Goal: Task Accomplishment & Management: Use online tool/utility

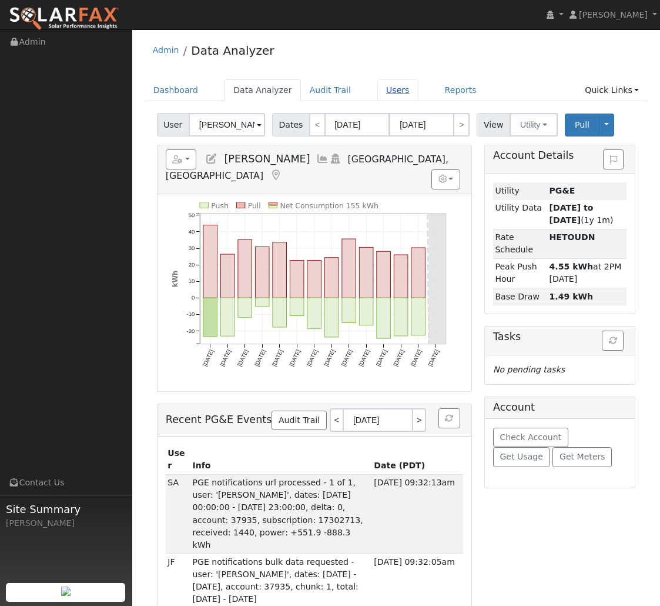
click at [378, 99] on link "Users" at bounding box center [398, 90] width 41 height 22
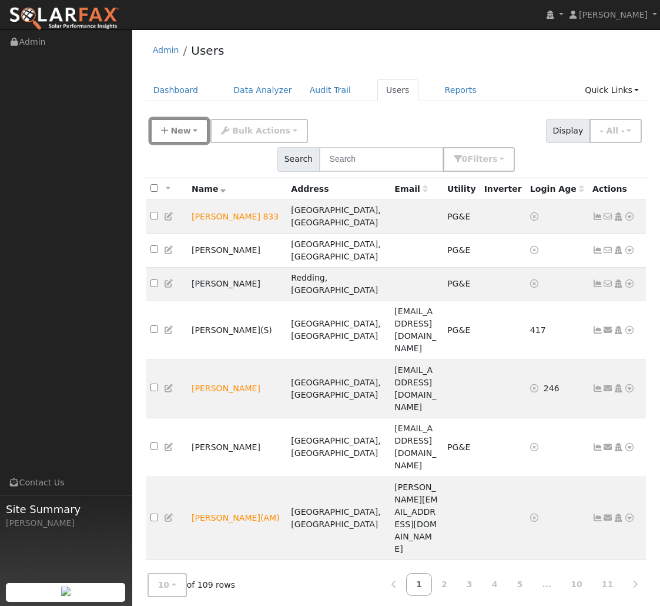
click at [192, 131] on button "New" at bounding box center [180, 131] width 58 height 24
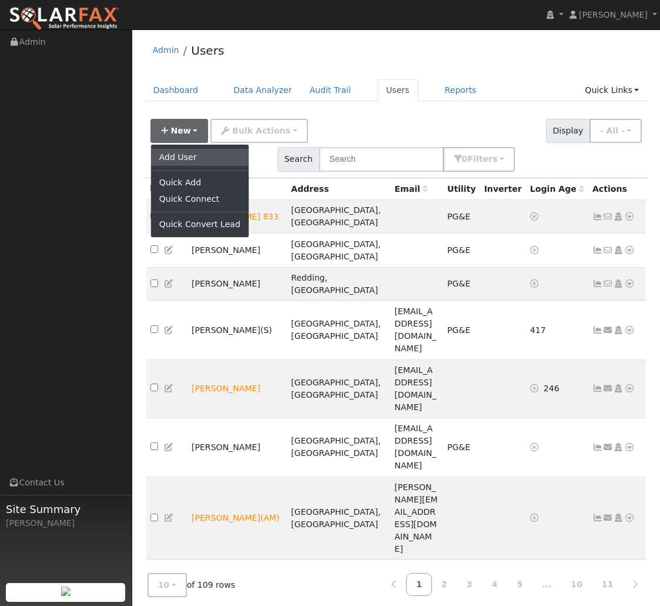
click at [195, 161] on link "Add User" at bounding box center [200, 157] width 98 height 16
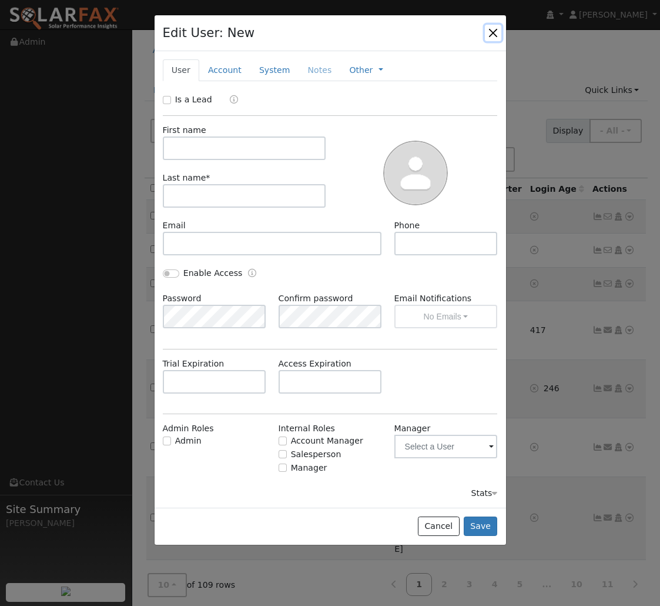
click at [492, 34] on button "button" at bounding box center [493, 33] width 16 height 16
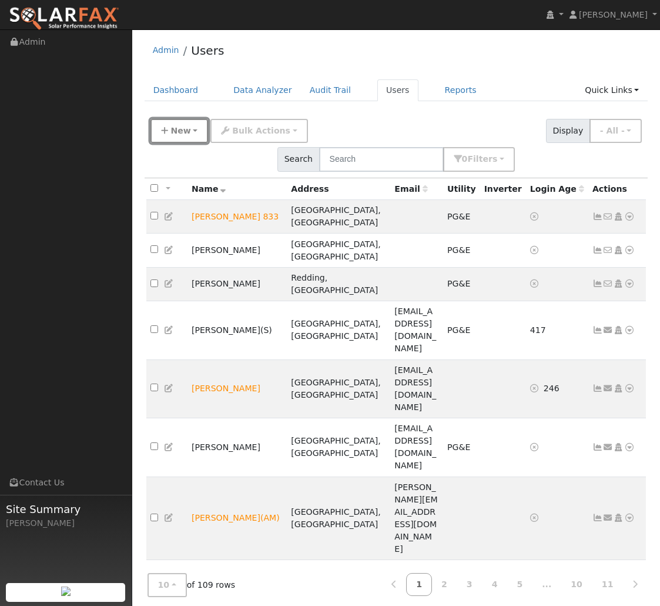
click at [186, 131] on span "New" at bounding box center [181, 130] width 20 height 9
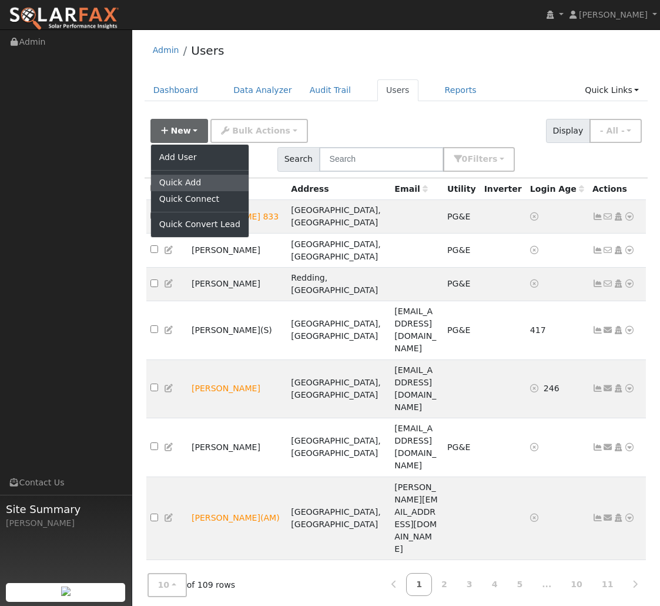
click at [175, 184] on link "Quick Add" at bounding box center [200, 183] width 98 height 16
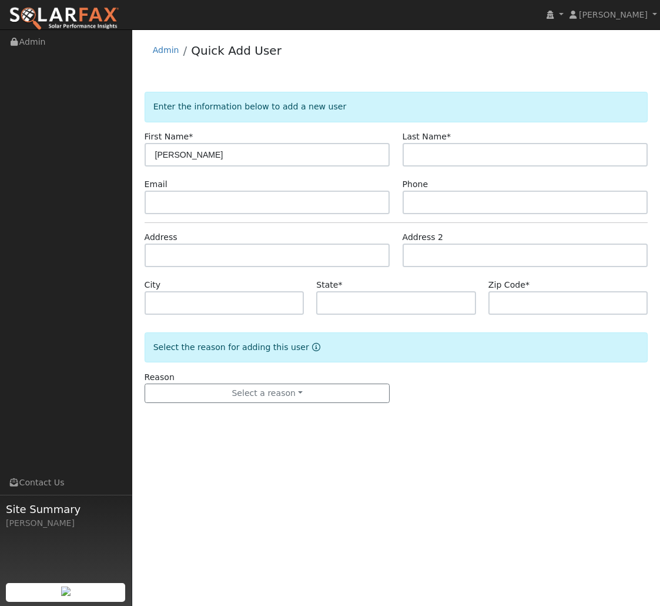
type input "[PERSON_NAME]"
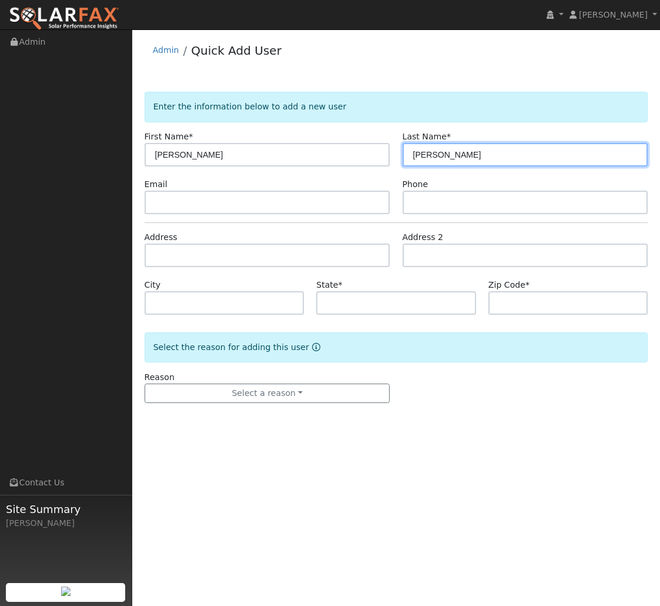
type input "Lightsey"
click at [218, 270] on form "Enter the information below to add a new user First Name * Clint Last Name * Li…" at bounding box center [397, 259] width 504 height 335
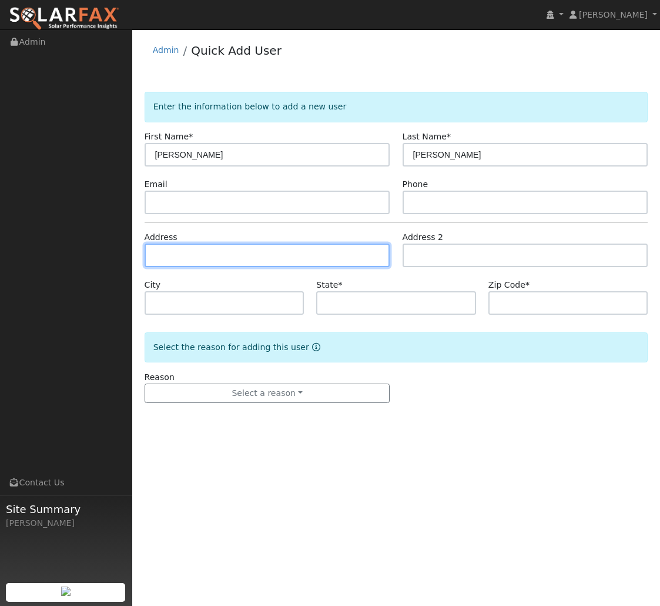
drag, startPoint x: 220, startPoint y: 258, endPoint x: 235, endPoint y: 235, distance: 27.6
click at [220, 258] on input "text" at bounding box center [268, 255] width 246 height 24
paste input "[STREET_ADDRESS][PERSON_NAME]"
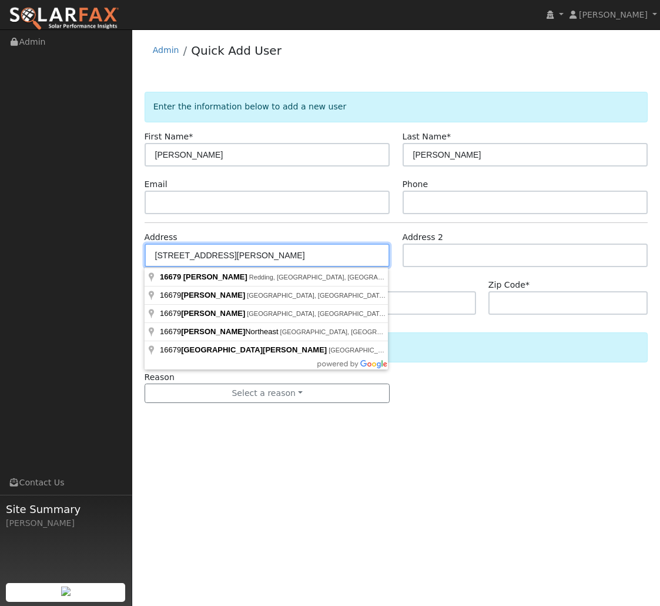
type input "16679 Thompson Lane"
type input "Redding"
type input "CA"
type input "96001"
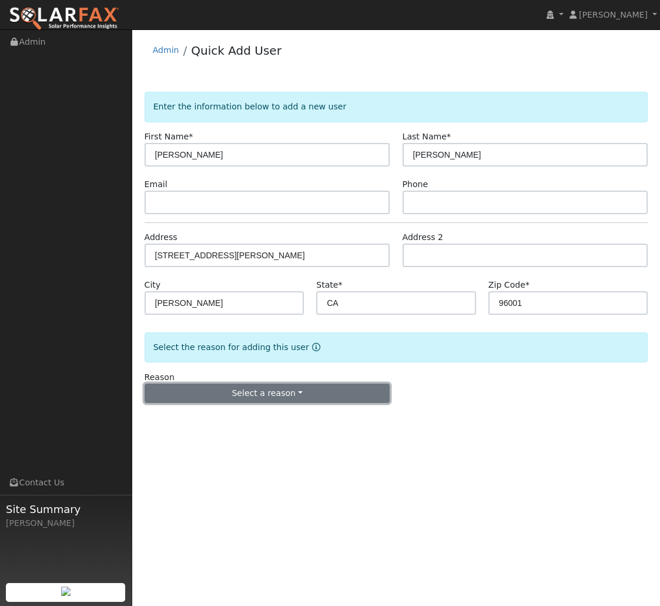
drag, startPoint x: 278, startPoint y: 389, endPoint x: 272, endPoint y: 415, distance: 27.1
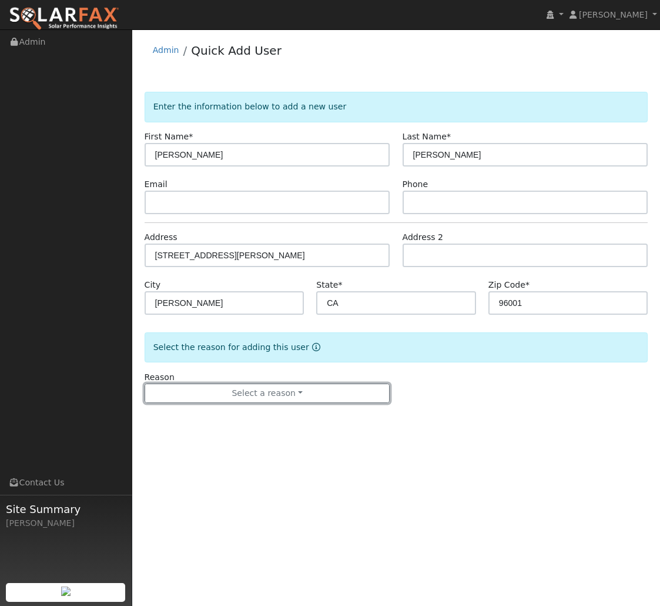
click at [278, 389] on button "Select a reason" at bounding box center [268, 393] width 246 height 20
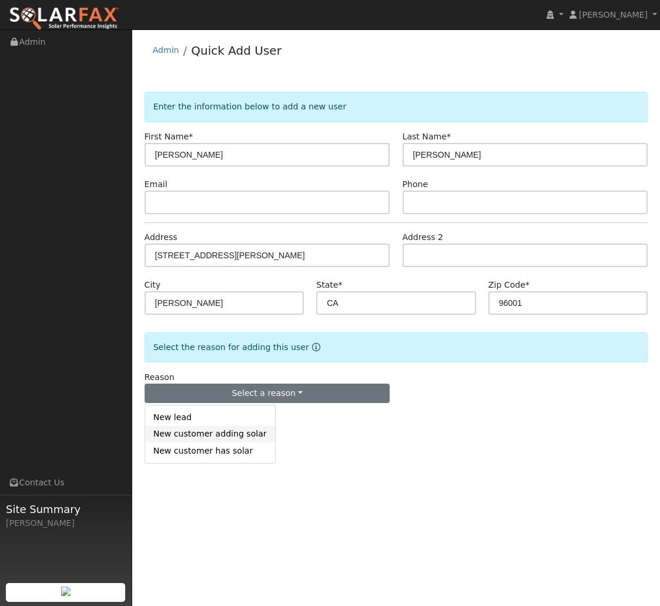
click at [220, 436] on link "New customer adding solar" at bounding box center [210, 434] width 130 height 16
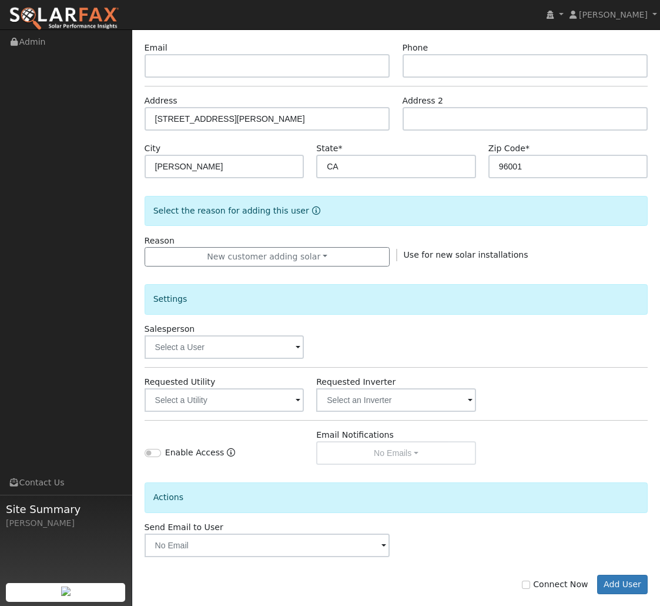
scroll to position [154, 0]
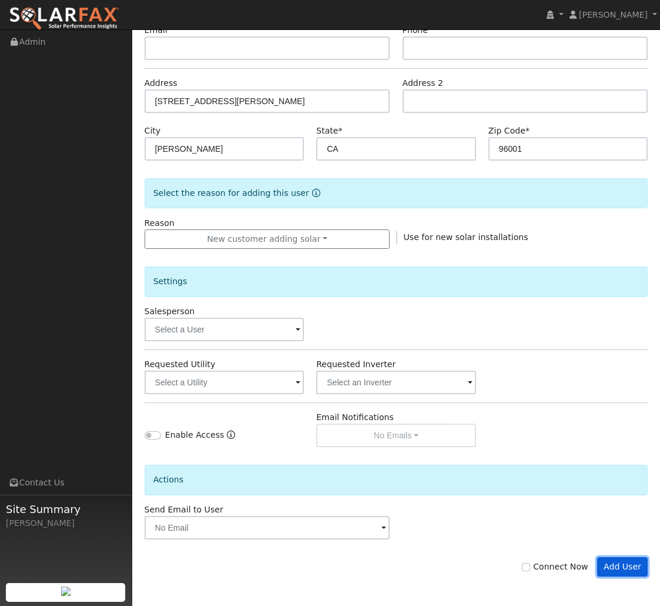
click at [610, 566] on button "Add User" at bounding box center [622, 567] width 51 height 20
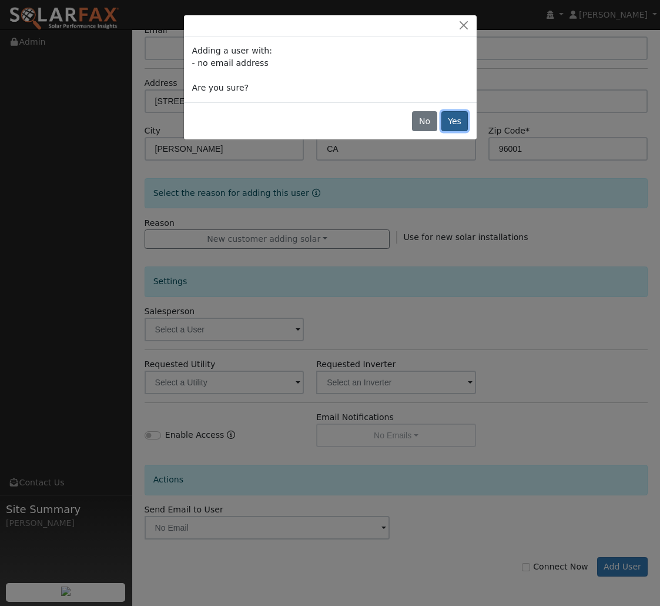
click at [456, 117] on button "Yes" at bounding box center [455, 121] width 27 height 20
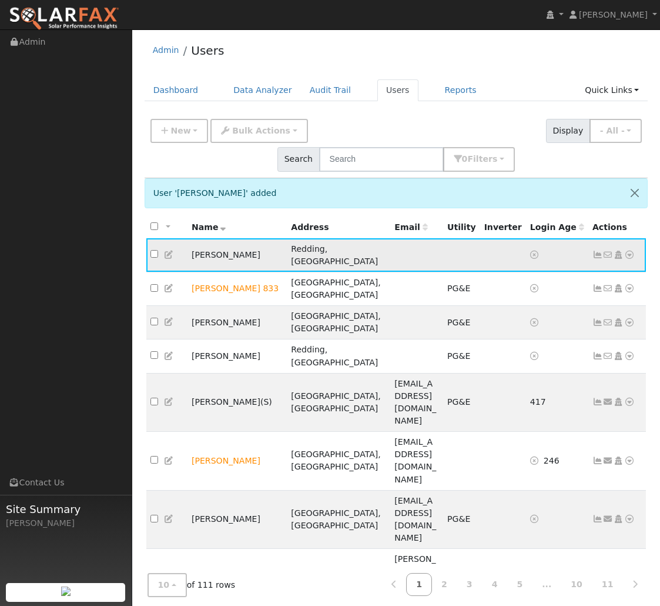
click at [629, 251] on icon at bounding box center [630, 255] width 11 height 8
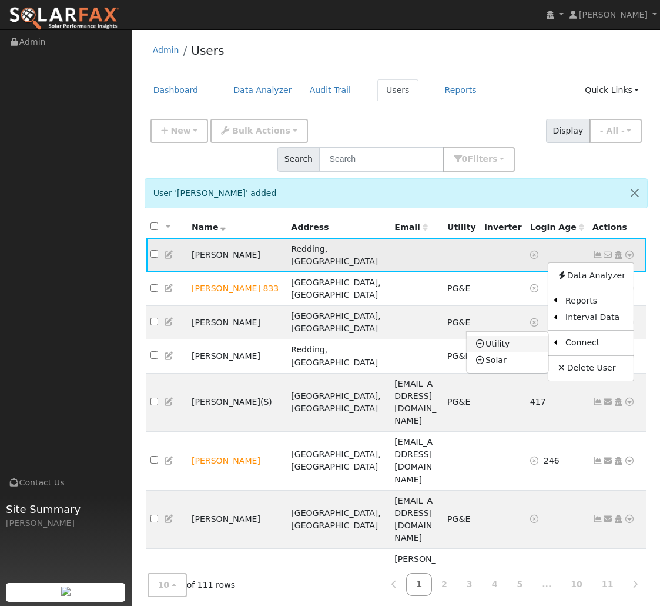
click at [534, 336] on link "Utility" at bounding box center [508, 344] width 82 height 16
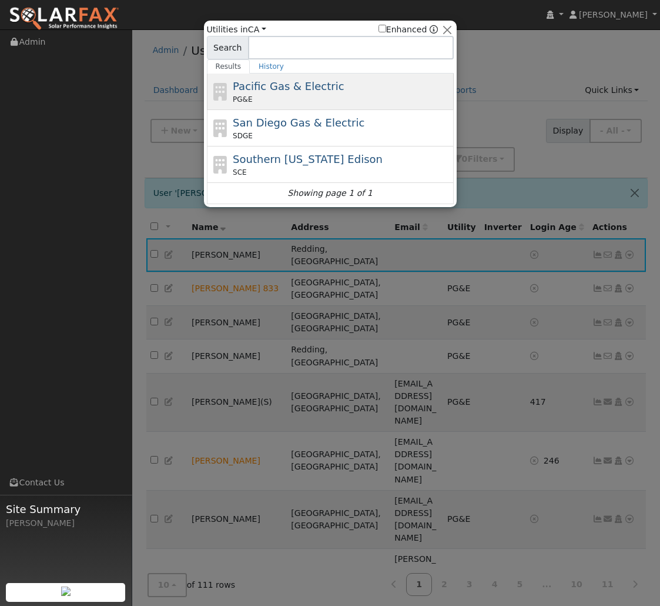
click at [305, 80] on span "Pacific Gas & Electric" at bounding box center [288, 86] width 111 height 12
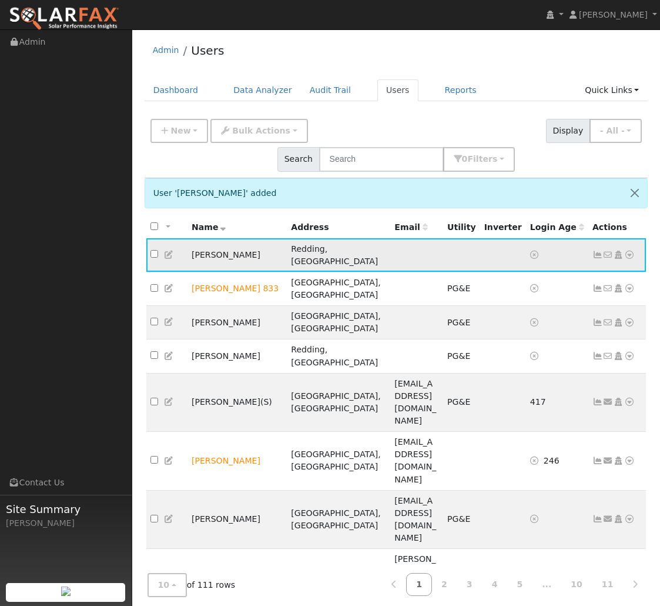
click at [629, 251] on icon at bounding box center [630, 255] width 11 height 8
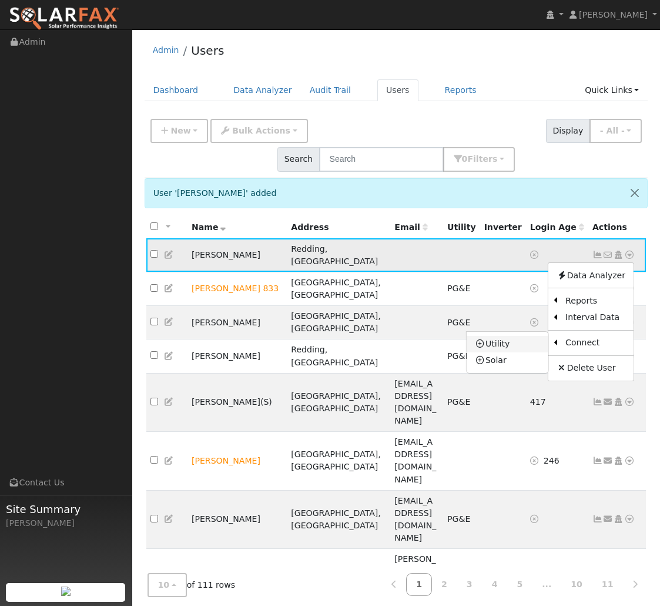
click at [512, 336] on link "Utility" at bounding box center [508, 344] width 82 height 16
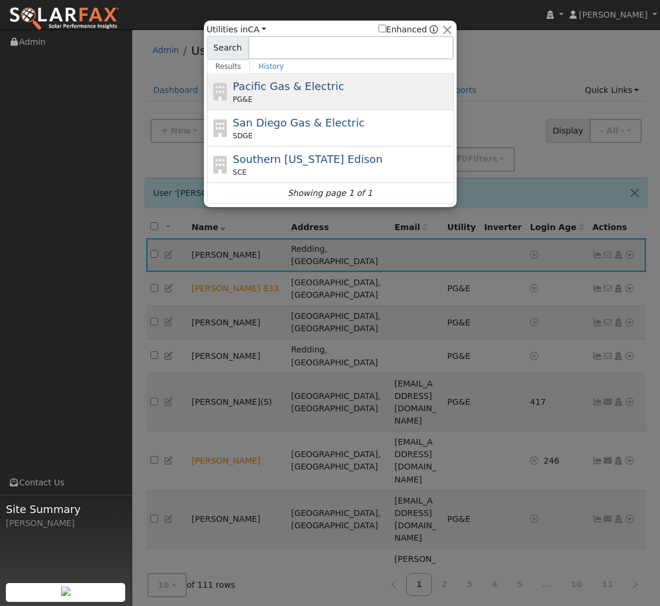
click at [272, 84] on span "Pacific Gas & Electric" at bounding box center [288, 86] width 111 height 12
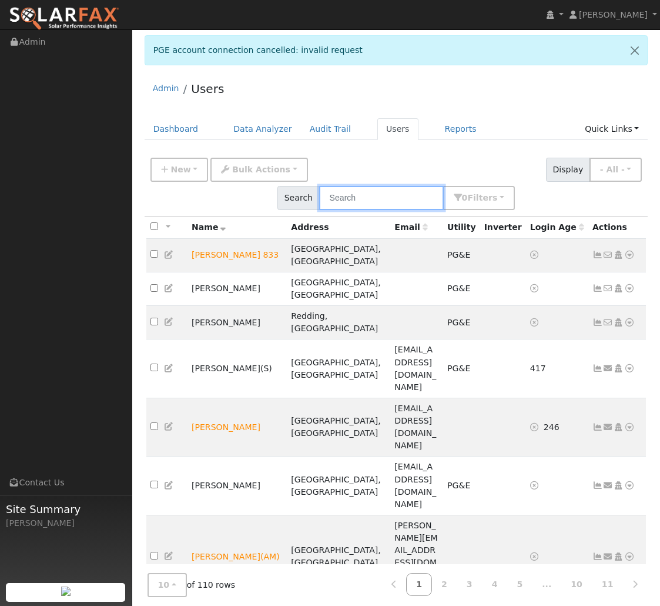
click at [444, 186] on input "text" at bounding box center [381, 198] width 125 height 24
type input "clint"
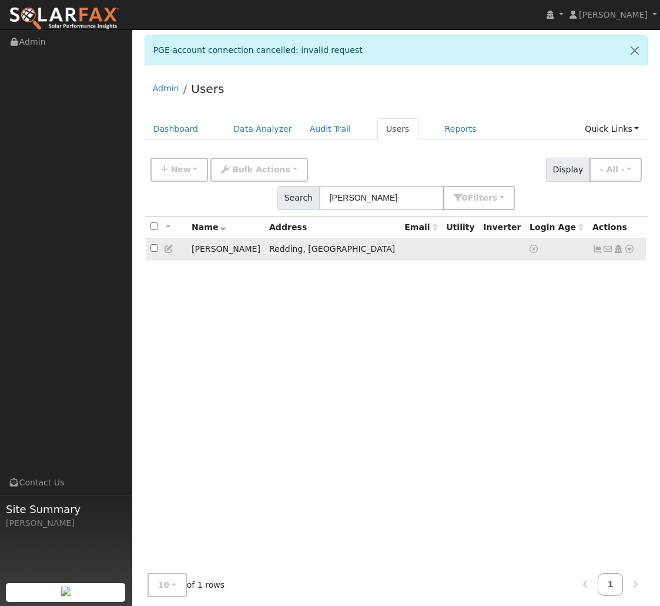
click at [631, 245] on icon at bounding box center [630, 249] width 11 height 8
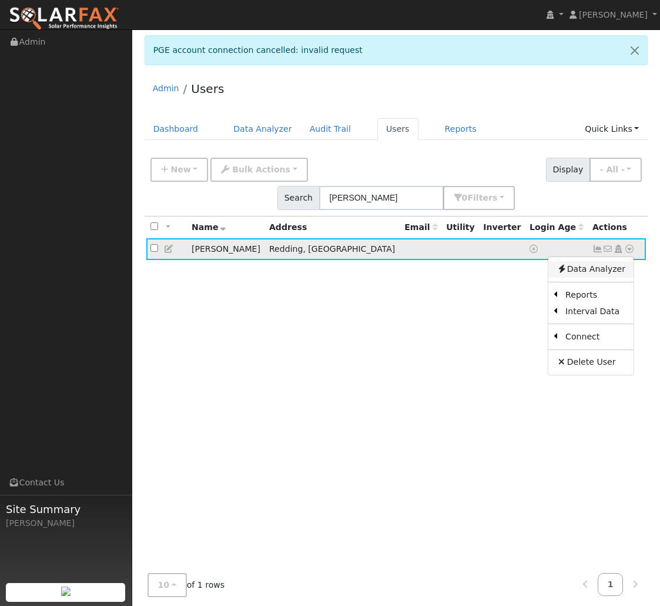
click at [580, 261] on link "Data Analyzer" at bounding box center [591, 269] width 85 height 16
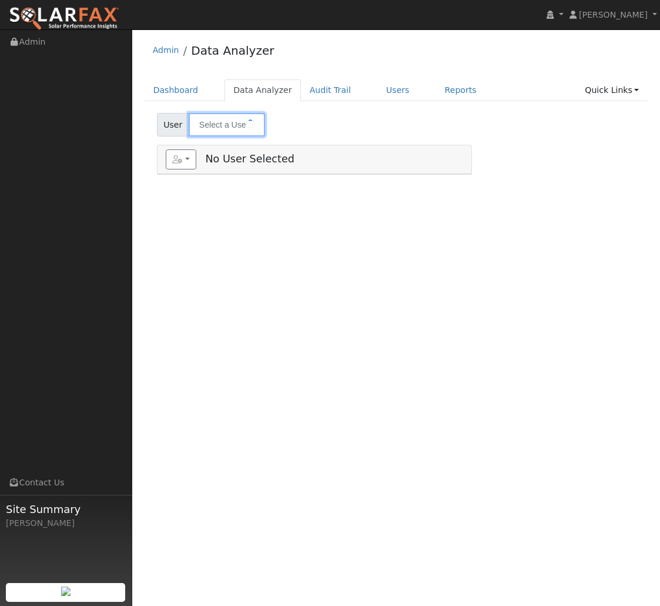
type input "[PERSON_NAME]"
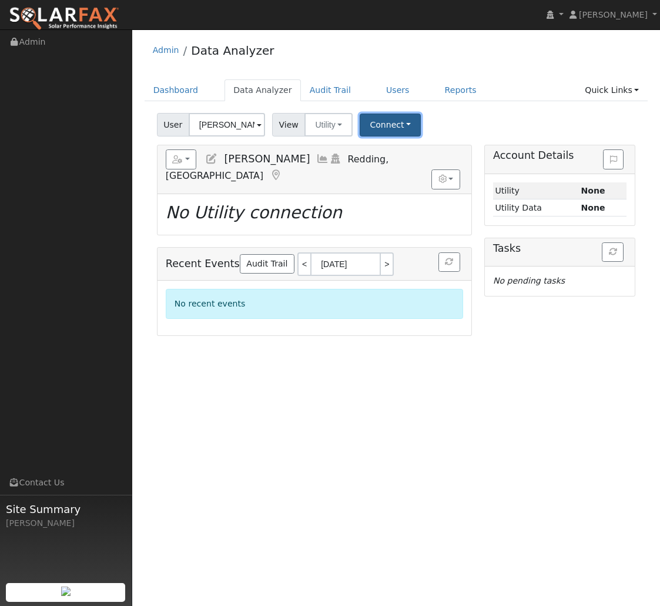
click at [399, 126] on button "Connect" at bounding box center [390, 124] width 61 height 23
click at [439, 151] on icon at bounding box center [441, 150] width 5 height 8
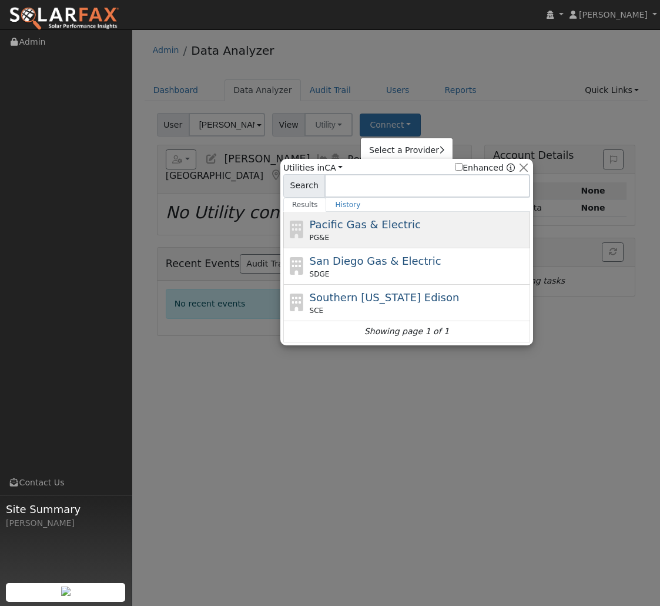
click at [354, 233] on div "PG&E" at bounding box center [419, 237] width 218 height 11
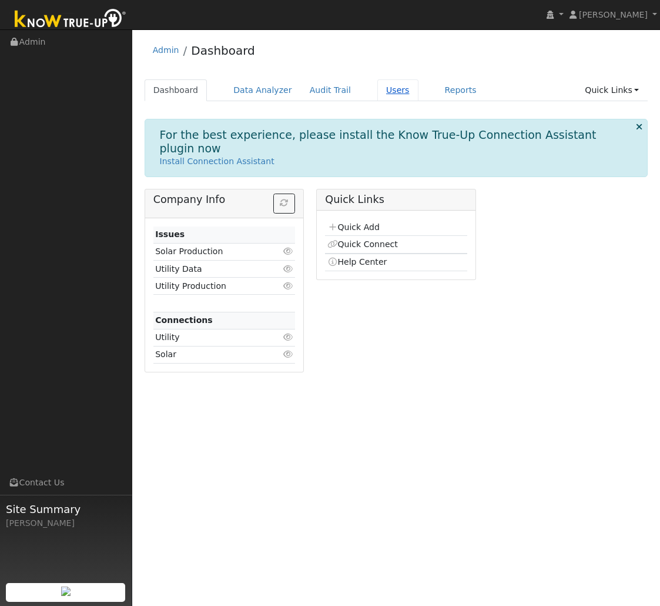
click at [378, 89] on link "Users" at bounding box center [398, 90] width 41 height 22
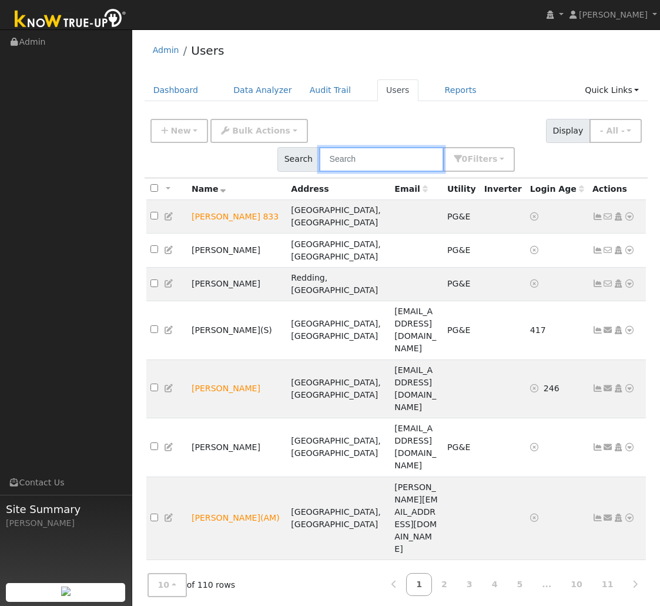
click at [444, 147] on input "text" at bounding box center [381, 159] width 125 height 24
type input "[PERSON_NAME]"
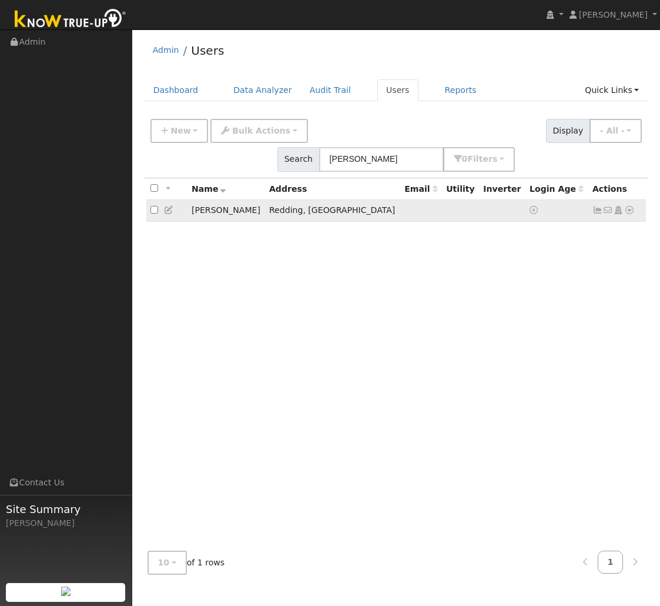
click at [627, 206] on icon at bounding box center [630, 210] width 11 height 8
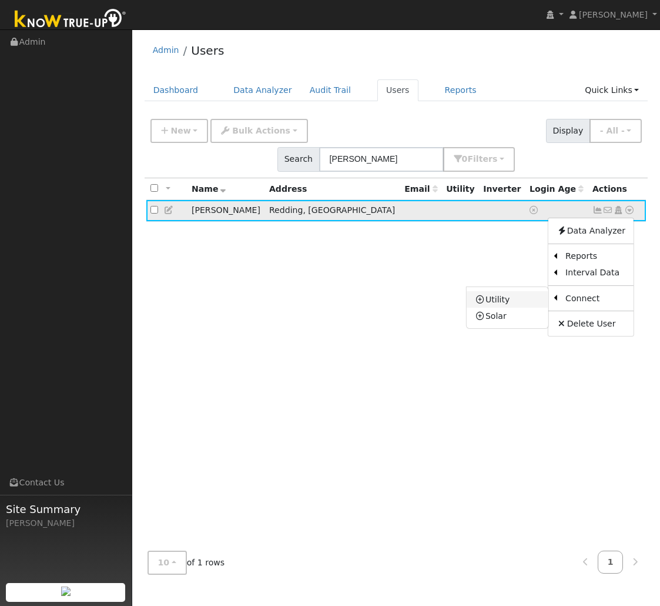
click at [481, 295] on icon at bounding box center [480, 299] width 11 height 8
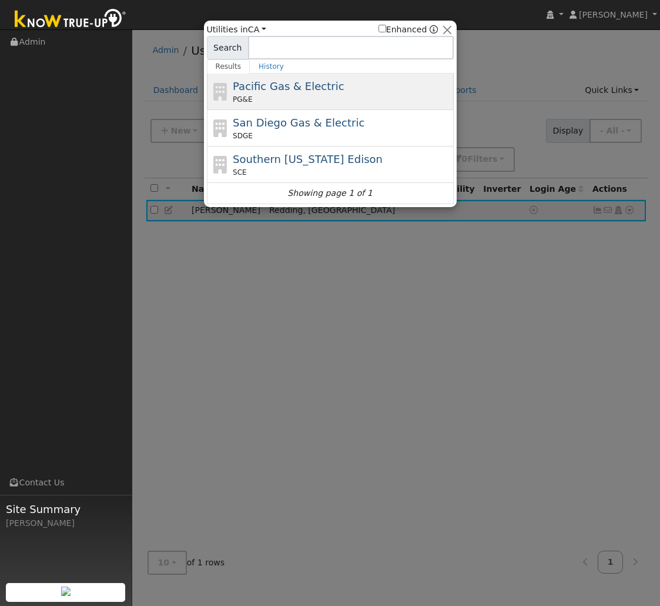
click at [355, 93] on div "Pacific Gas & Electric PG&E" at bounding box center [342, 91] width 218 height 26
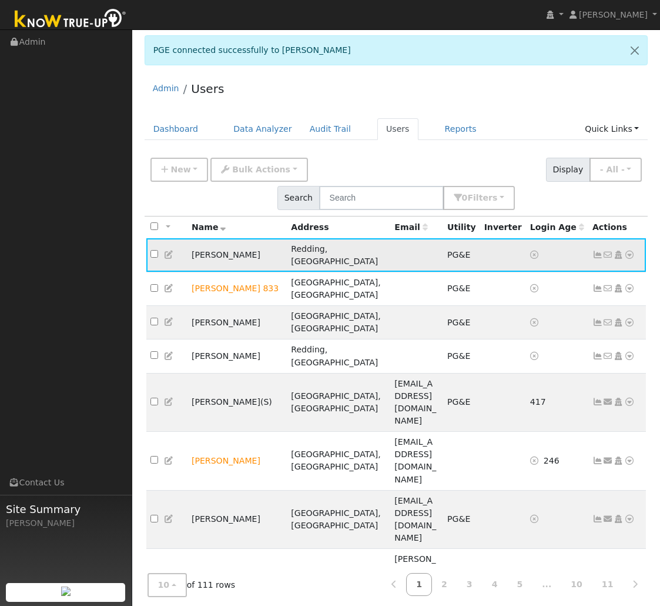
click at [632, 251] on icon at bounding box center [630, 255] width 11 height 8
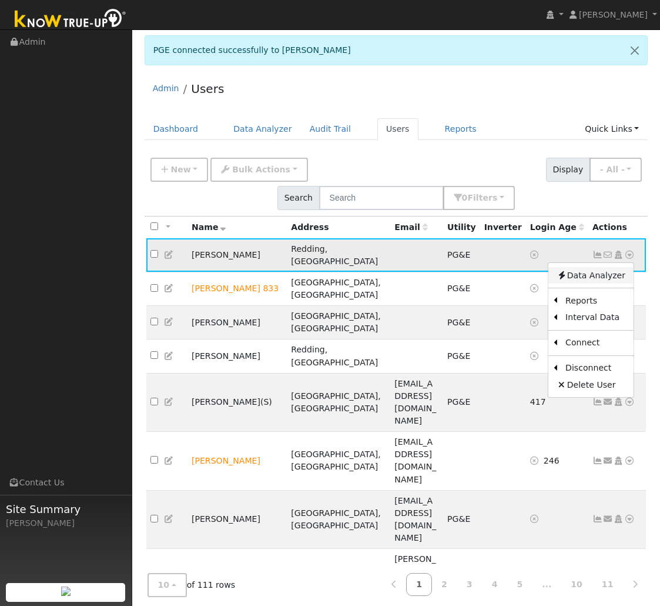
click at [598, 267] on link "Data Analyzer" at bounding box center [591, 275] width 85 height 16
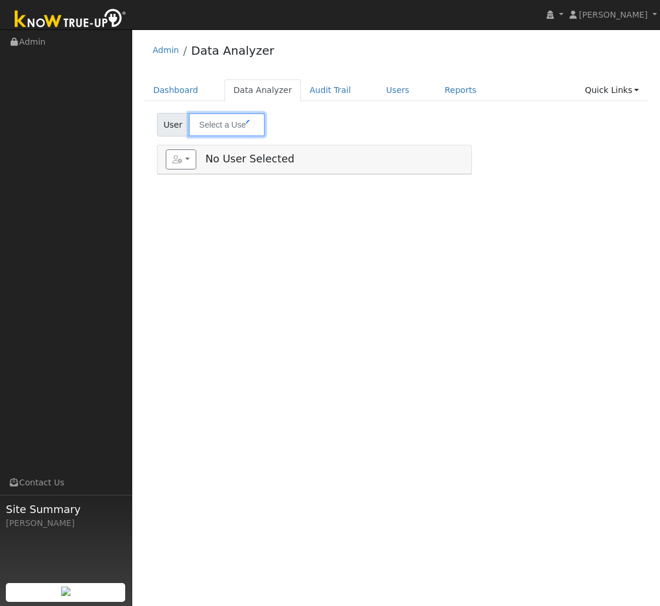
type input "[PERSON_NAME]"
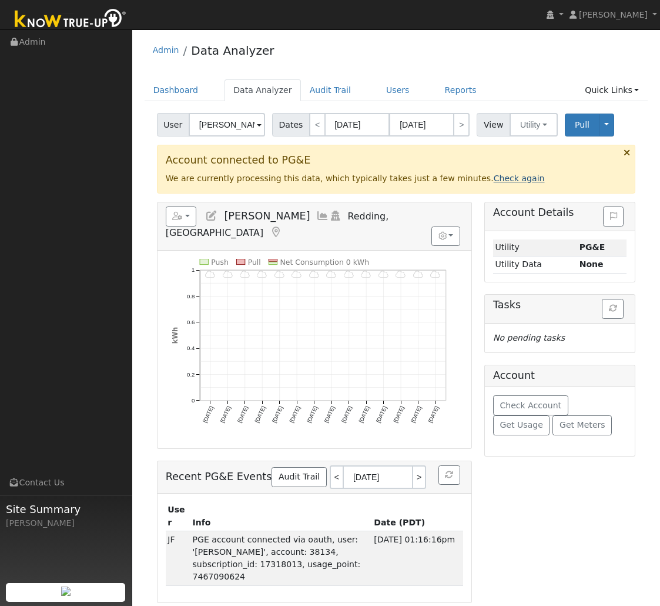
click at [494, 180] on link "Check again" at bounding box center [519, 177] width 51 height 9
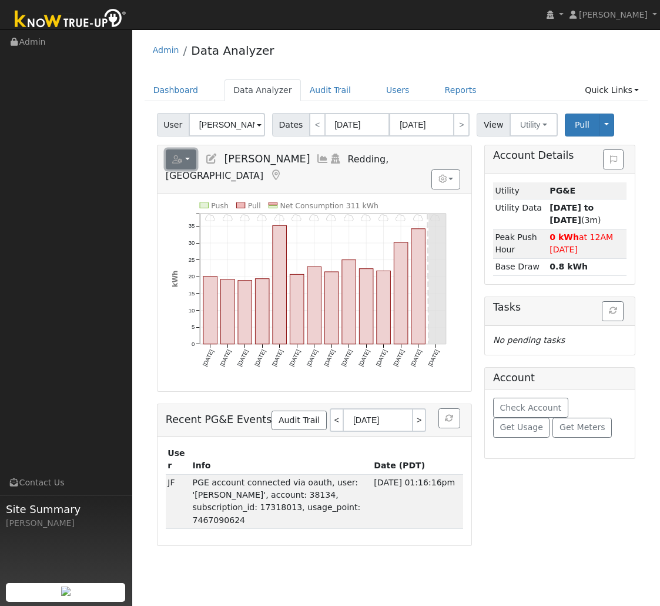
click at [191, 160] on button "button" at bounding box center [181, 159] width 31 height 20
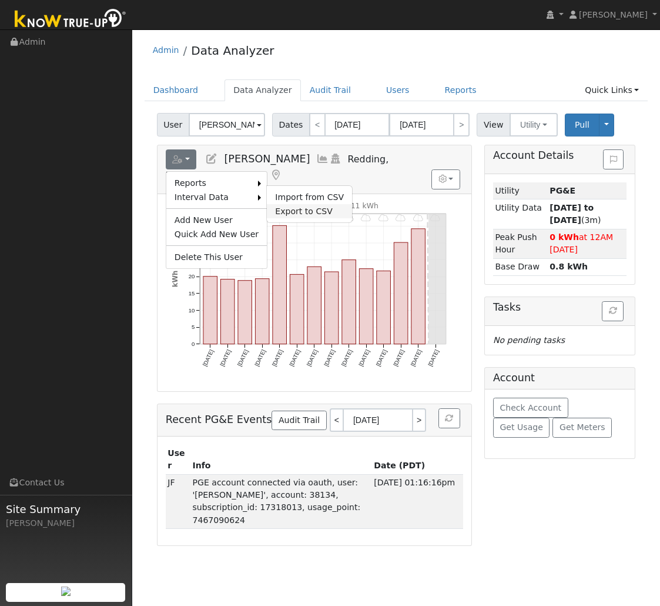
click at [292, 213] on link "Export to CSV" at bounding box center [309, 211] width 85 height 14
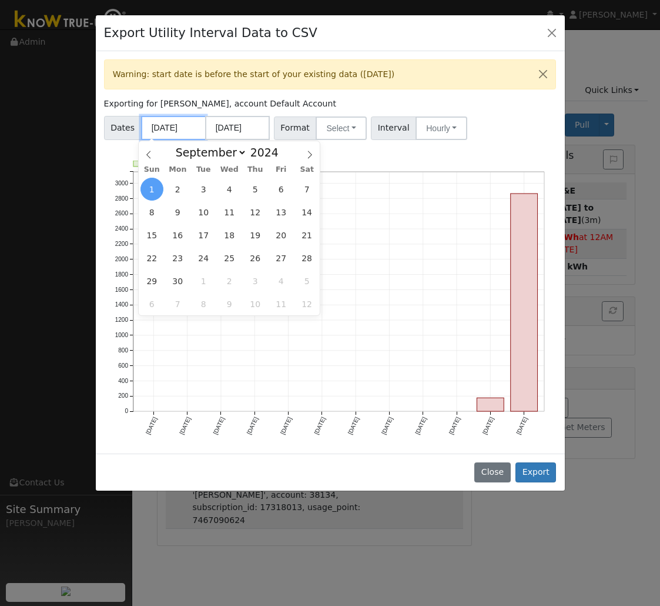
click at [165, 129] on input "[DATE]" at bounding box center [173, 128] width 65 height 24
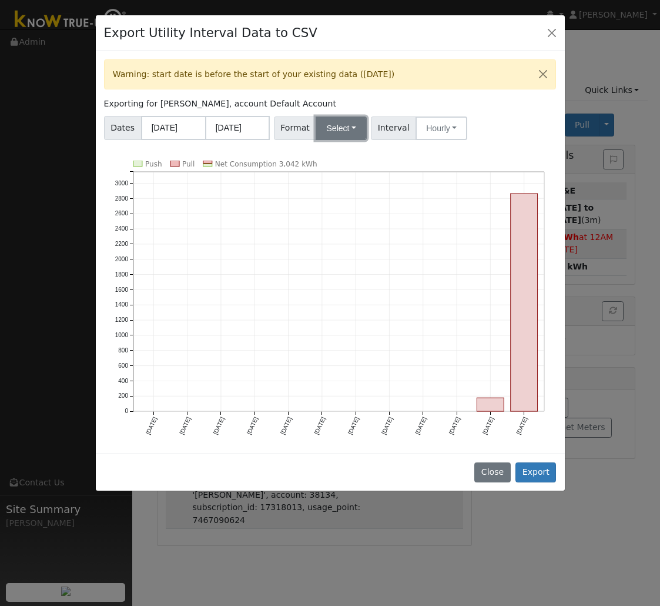
click at [323, 133] on button "Select" at bounding box center [341, 128] width 51 height 24
click at [341, 173] on link "PG&E" at bounding box center [357, 170] width 84 height 16
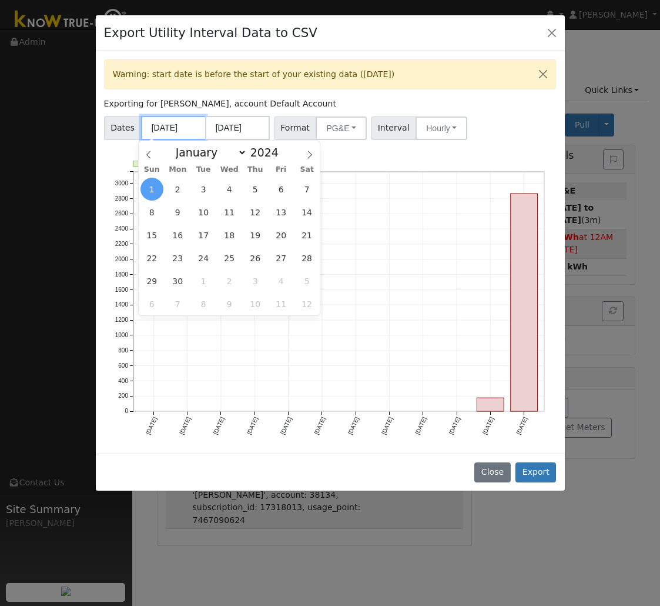
click at [179, 126] on input "[DATE]" at bounding box center [173, 128] width 65 height 24
click at [235, 153] on select "January February March April May June July August September October November De…" at bounding box center [208, 152] width 77 height 14
select select "5"
click at [173, 145] on select "January February March April May June July August September October November De…" at bounding box center [208, 152] width 77 height 14
click at [281, 149] on span at bounding box center [285, 149] width 8 height 6
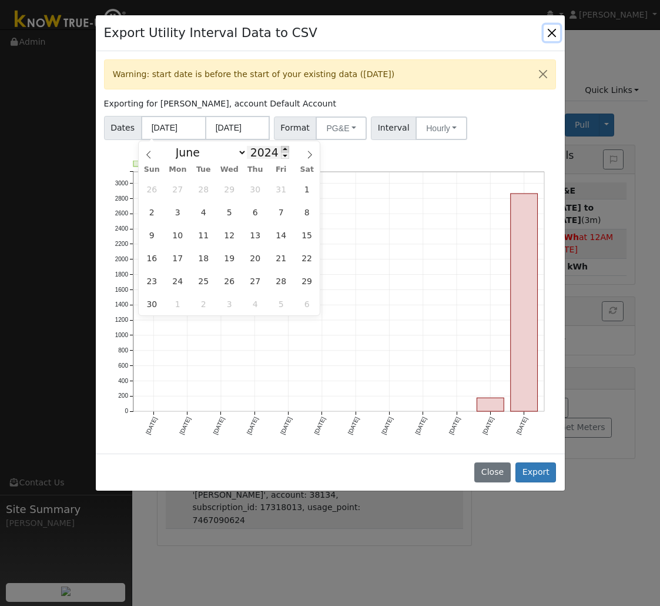
type input "2025"
click at [158, 189] on span "1" at bounding box center [152, 189] width 23 height 23
type input "[DATE]"
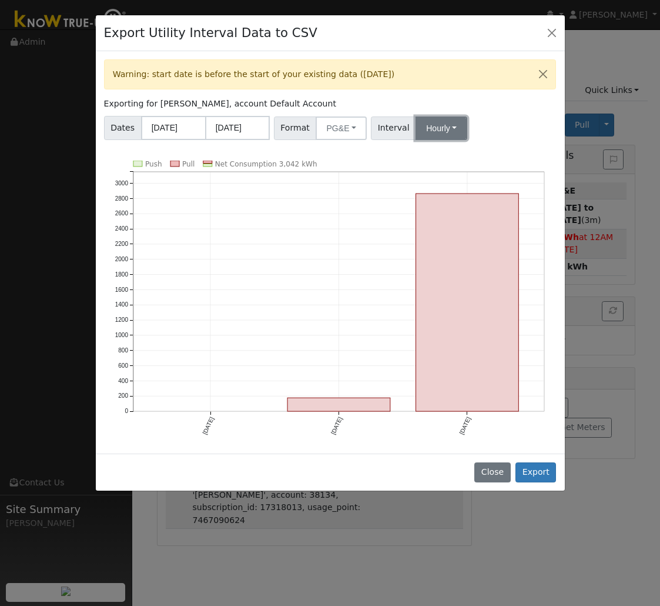
click at [422, 133] on button "Hourly" at bounding box center [442, 128] width 52 height 24
drag, startPoint x: 492, startPoint y: 131, endPoint x: 517, endPoint y: 233, distance: 105.3
click at [492, 131] on div "Dates [DATE] [DATE] Format PG&E Generic PG&E SCE SDGE Aurora Energy Toolbase Op…" at bounding box center [330, 126] width 457 height 28
click at [539, 470] on button "Export" at bounding box center [536, 472] width 41 height 20
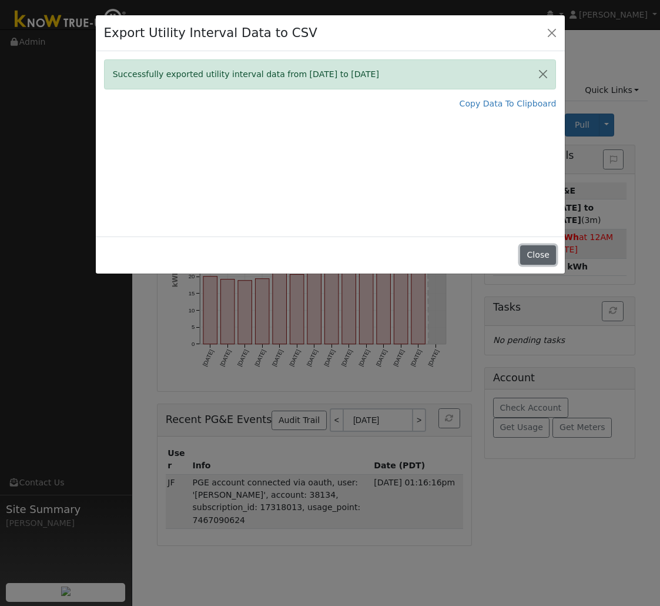
drag, startPoint x: 534, startPoint y: 255, endPoint x: 529, endPoint y: 250, distance: 7.1
click at [534, 254] on button "Close" at bounding box center [538, 255] width 36 height 20
